Goal: Find specific page/section: Find specific page/section

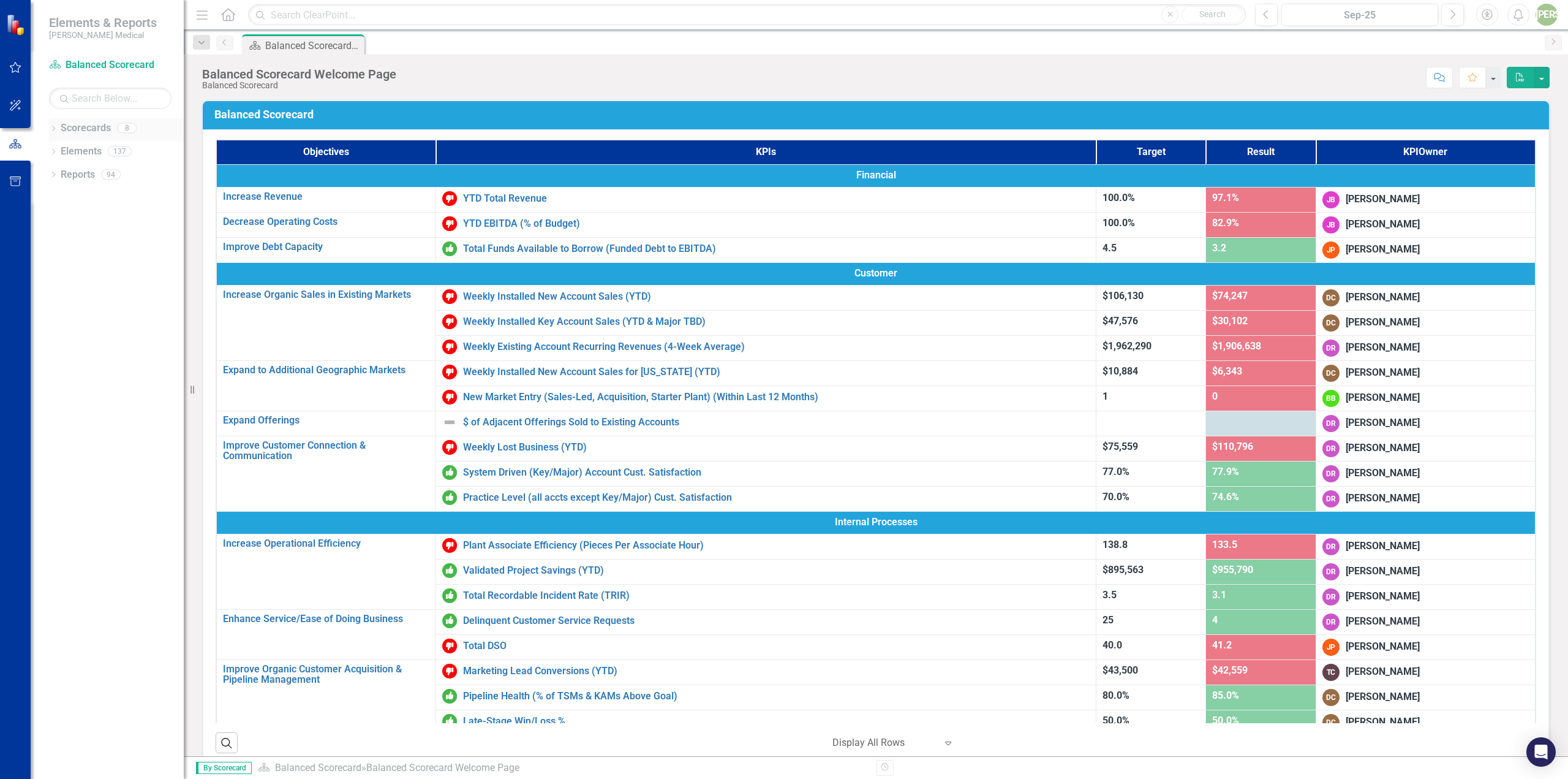
click at [53, 125] on div "Dropdown" at bounding box center [53, 129] width 9 height 10
click at [57, 173] on icon "Dropdown" at bounding box center [60, 173] width 9 height 7
click at [85, 225] on link "[US_STATE] - Sales" at bounding box center [132, 221] width 104 height 14
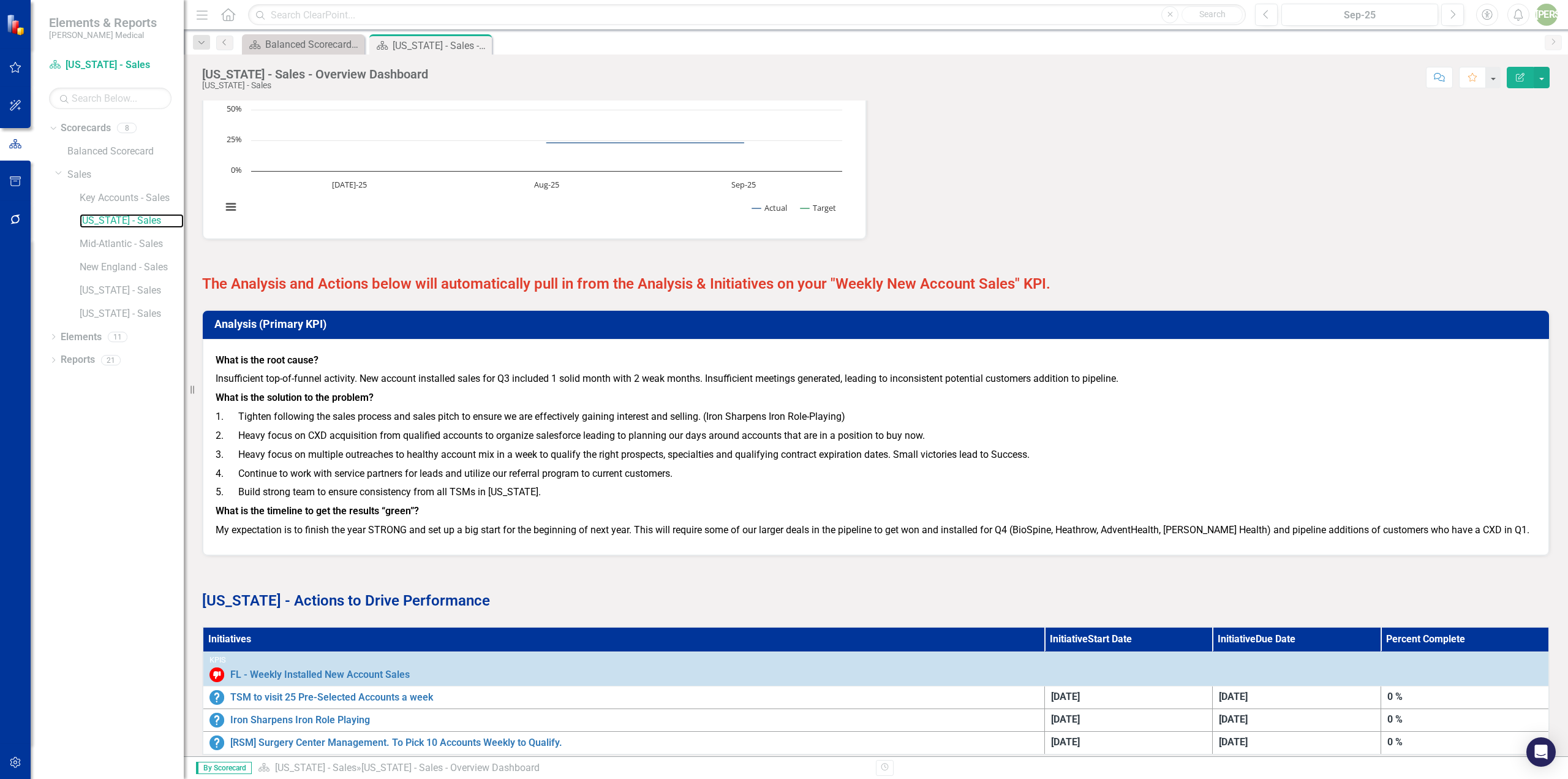
scroll to position [1337, 0]
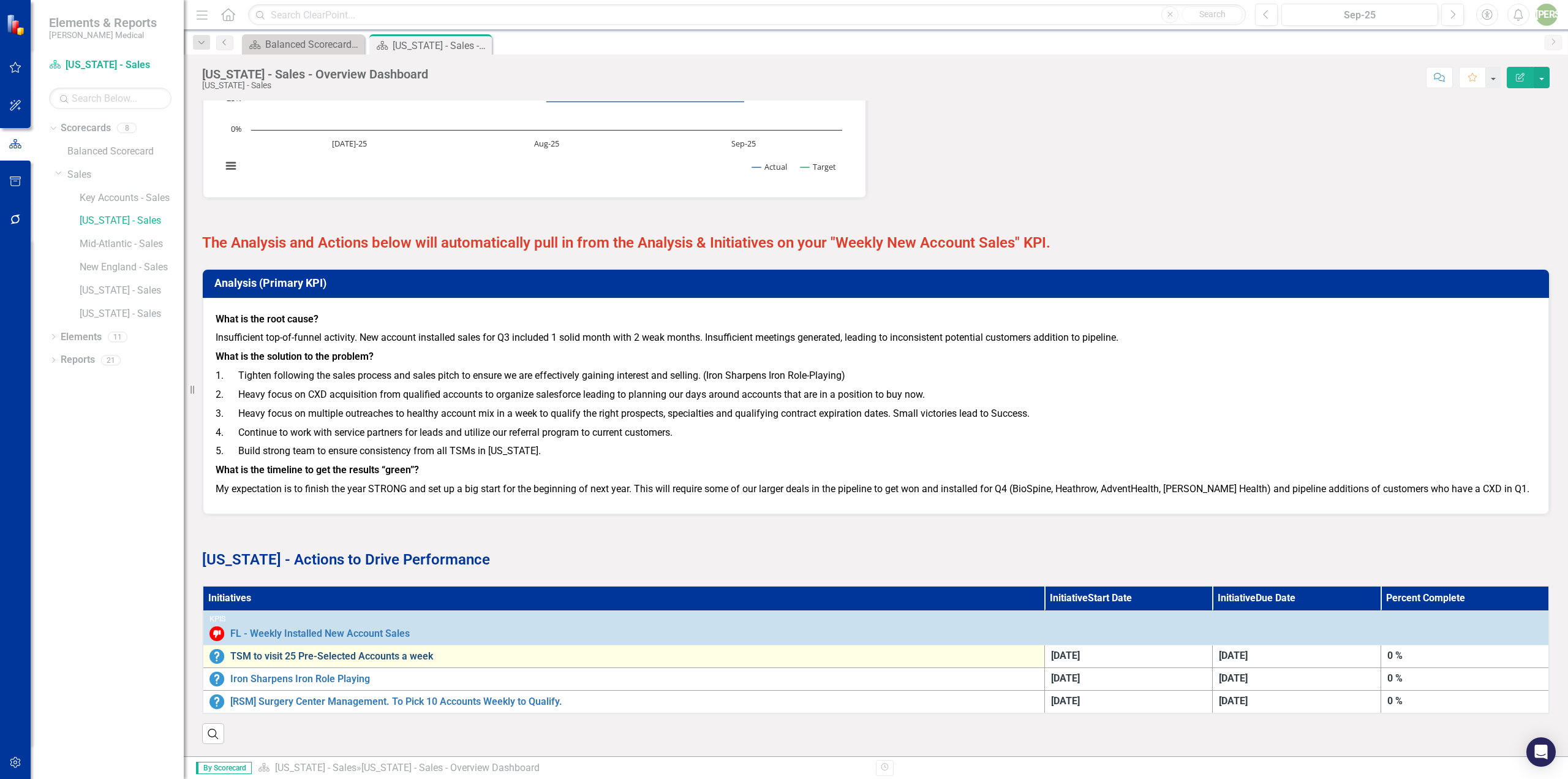
click at [359, 651] on link "TSM to visit 25 Pre-Selected Accounts a week" at bounding box center [634, 656] width 808 height 11
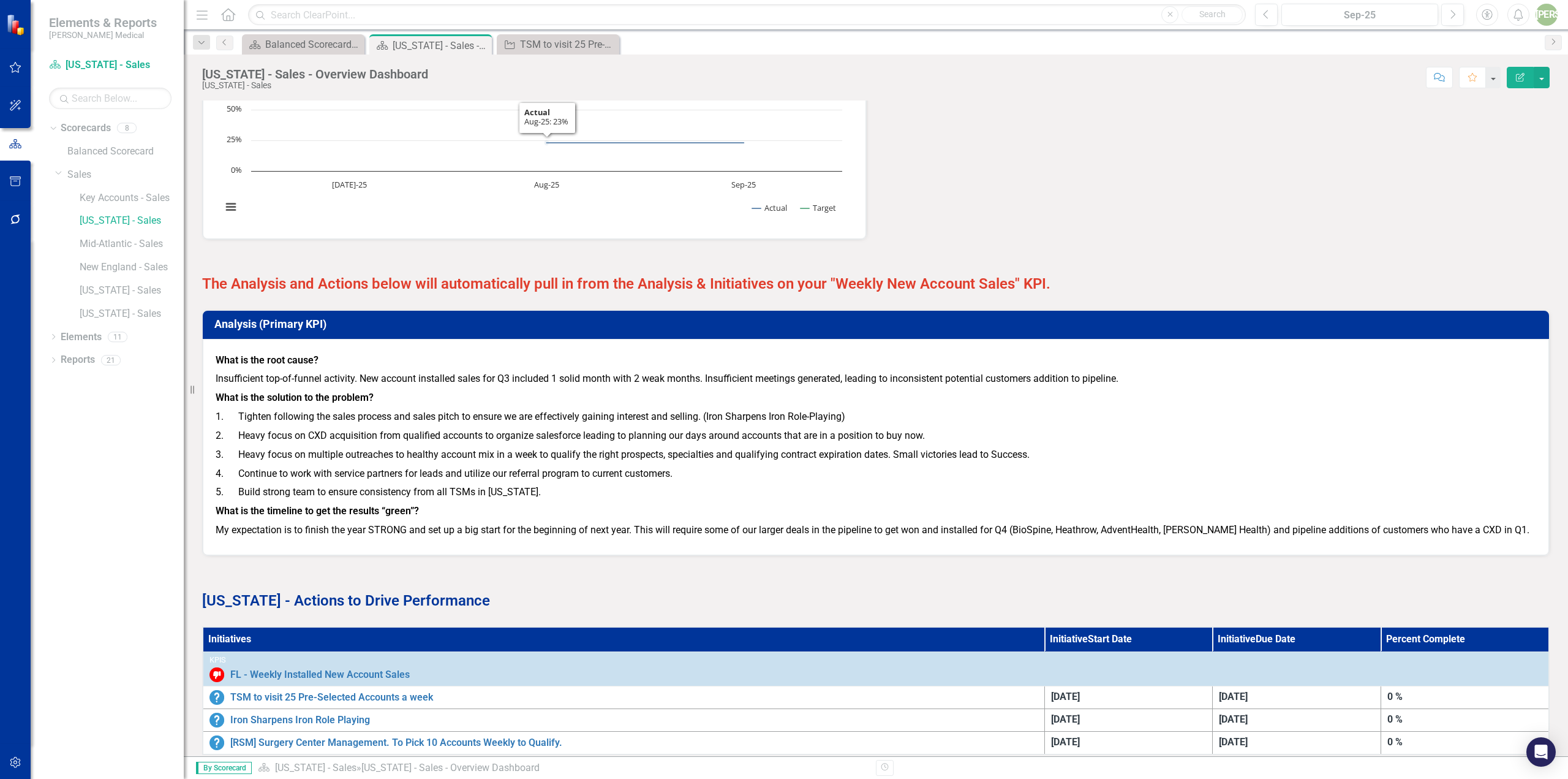
scroll to position [1337, 0]
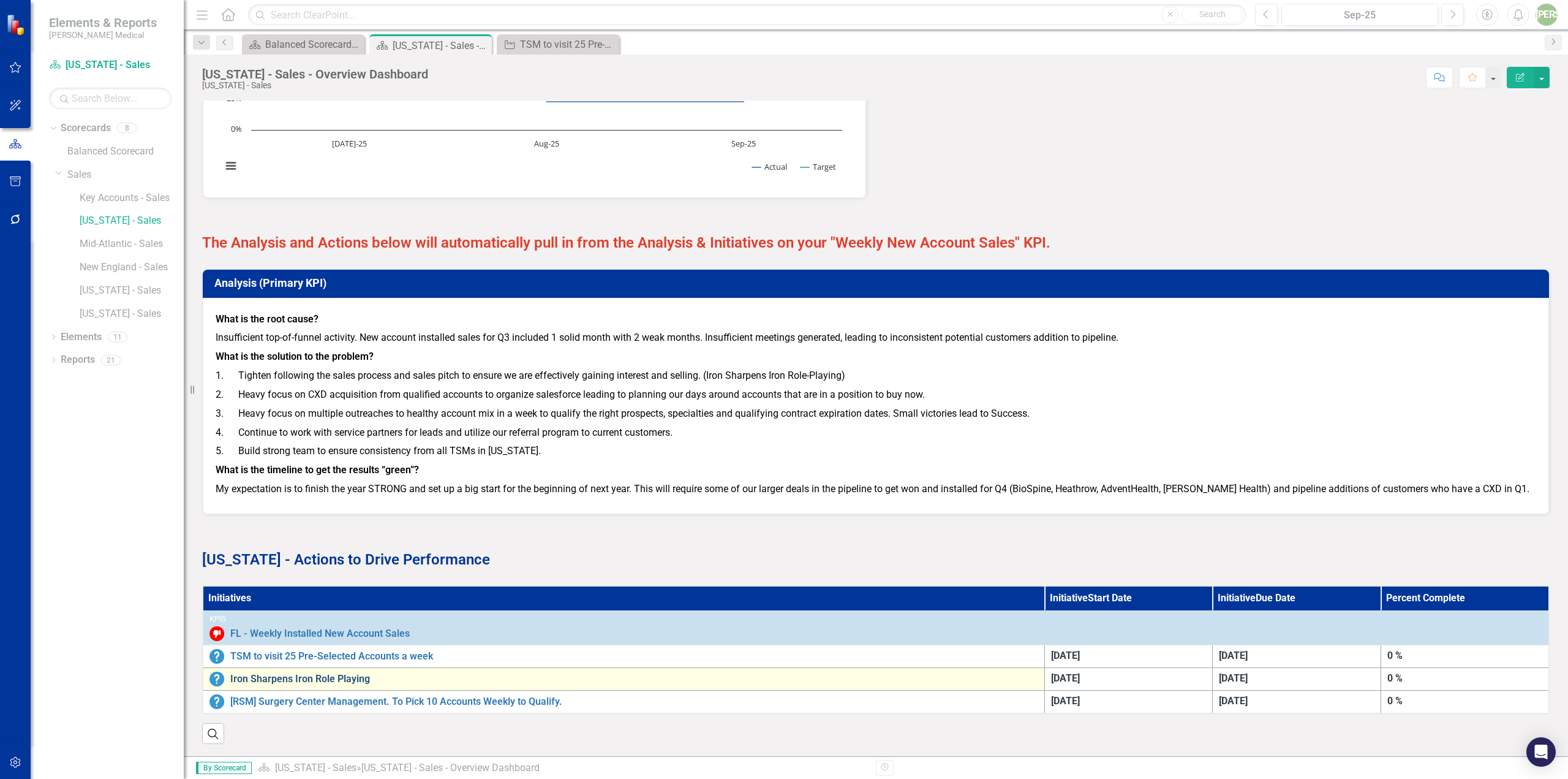
click at [344, 673] on link "Iron Sharpens Iron Role Playing" at bounding box center [634, 679] width 808 height 11
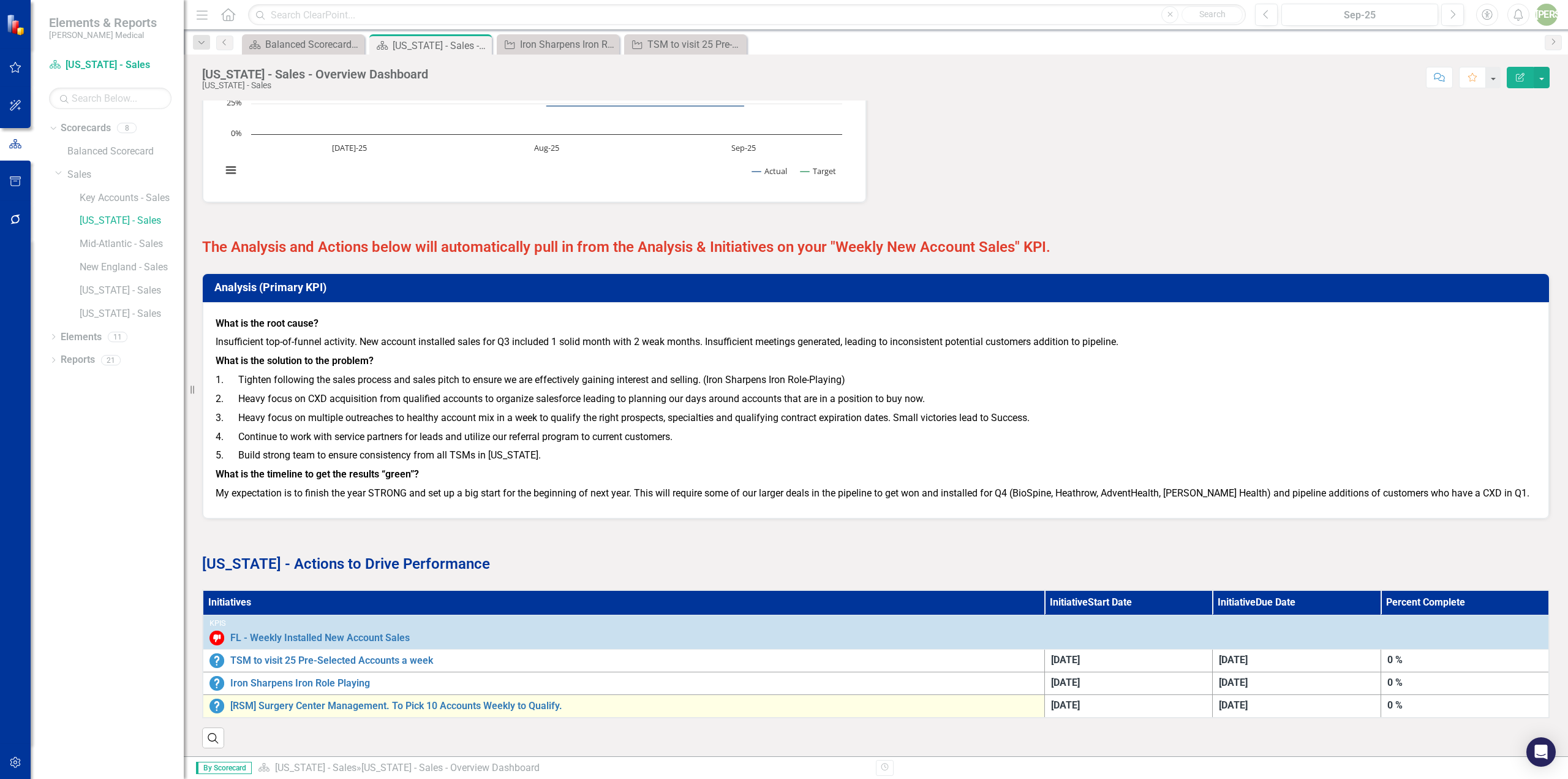
scroll to position [1337, 0]
